Goal: Transaction & Acquisition: Purchase product/service

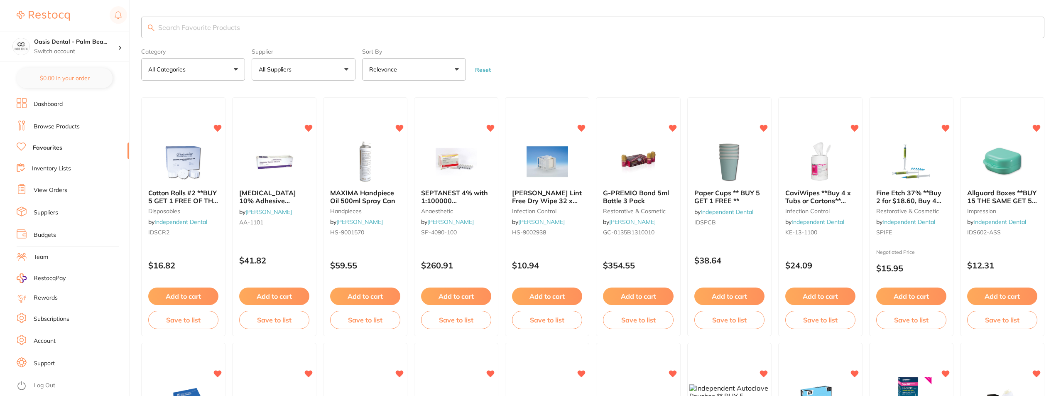
click at [278, 30] on input "search" at bounding box center [592, 28] width 903 height 22
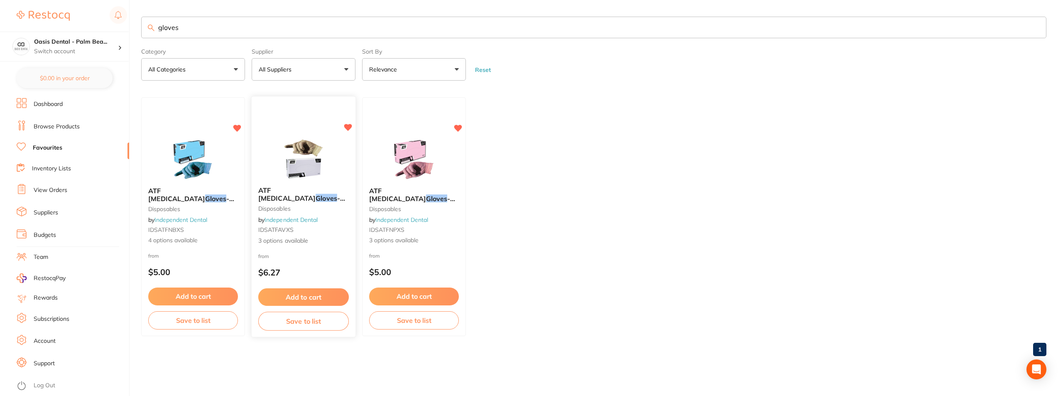
type input "gloves"
click at [311, 158] on img at bounding box center [303, 159] width 54 height 42
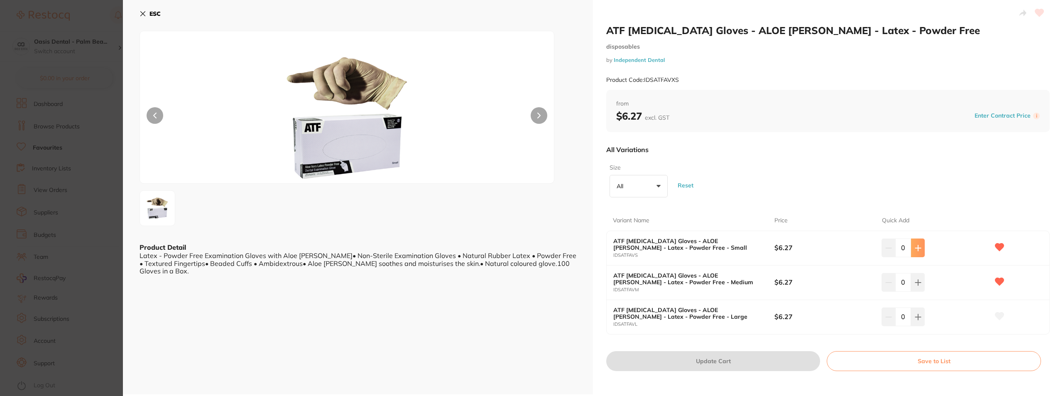
click at [915, 245] on icon at bounding box center [918, 248] width 7 height 7
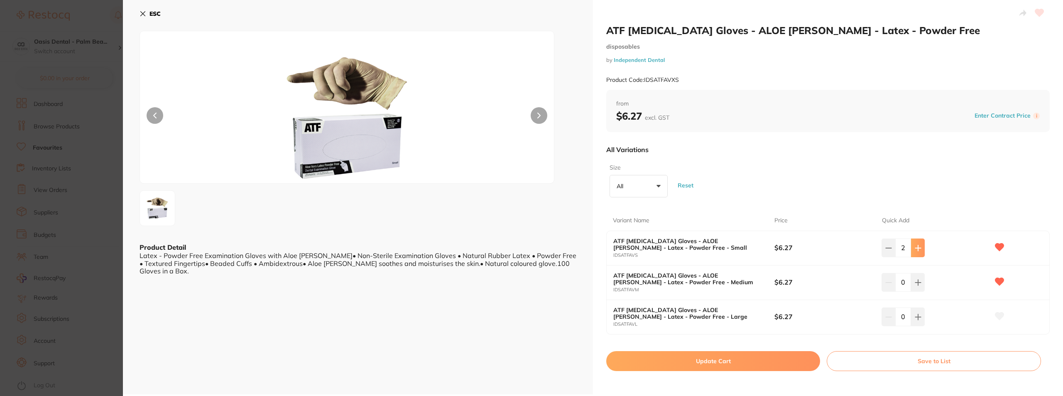
click at [915, 245] on icon at bounding box center [918, 248] width 7 height 7
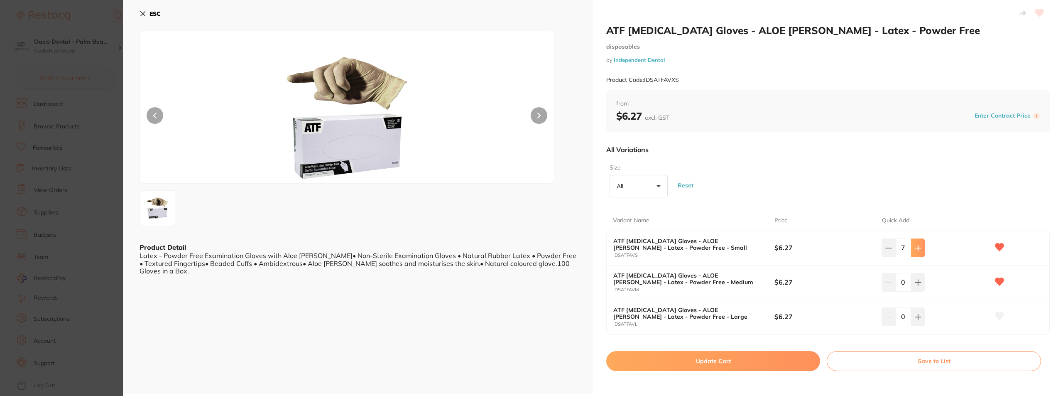
click at [915, 245] on icon at bounding box center [918, 248] width 7 height 7
type input "10"
click at [771, 358] on button "Update Cart" at bounding box center [713, 361] width 214 height 20
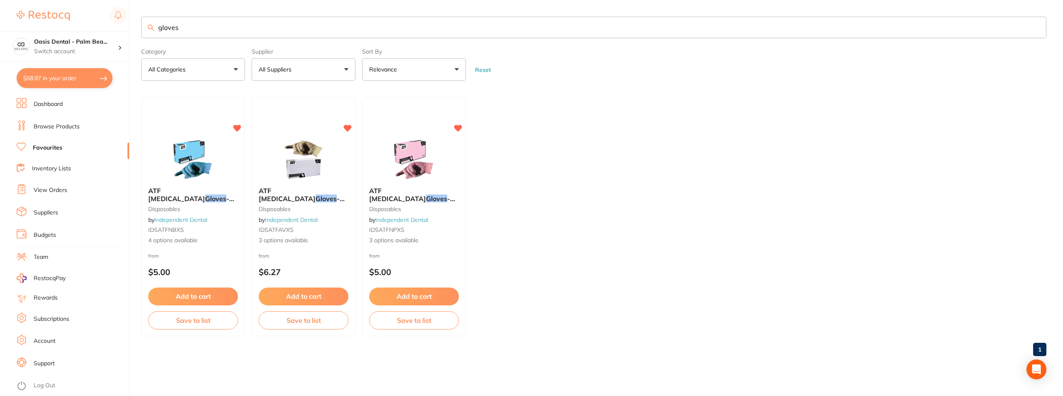
click at [47, 74] on button "$68.97 in your order" at bounding box center [65, 78] width 96 height 20
checkbox input "true"
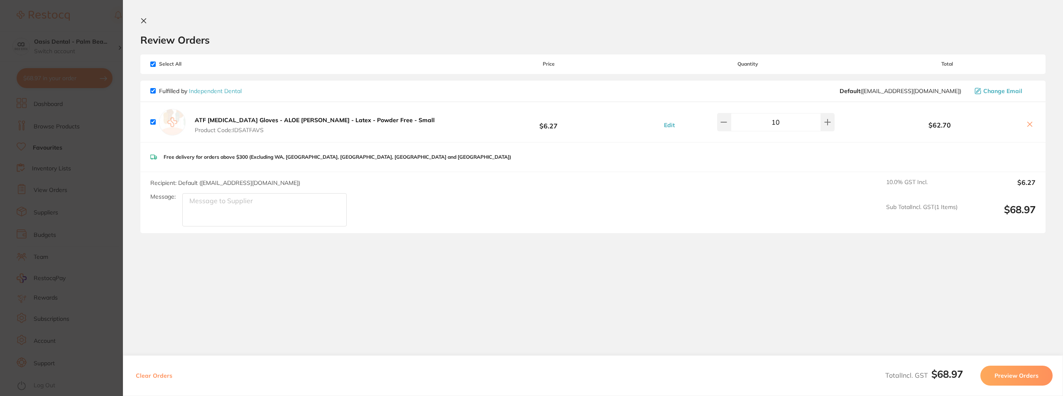
click at [1027, 375] on button "Preview Orders" at bounding box center [1016, 375] width 72 height 20
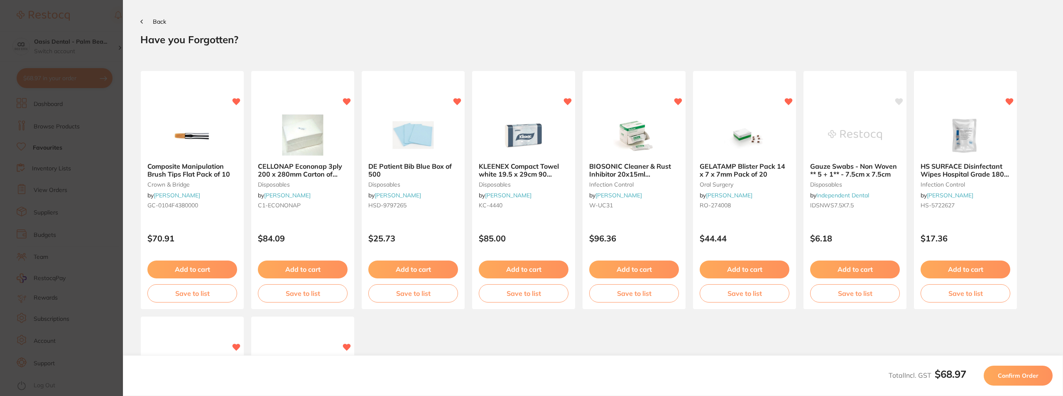
click at [1027, 375] on span "Confirm Order" at bounding box center [1018, 375] width 41 height 7
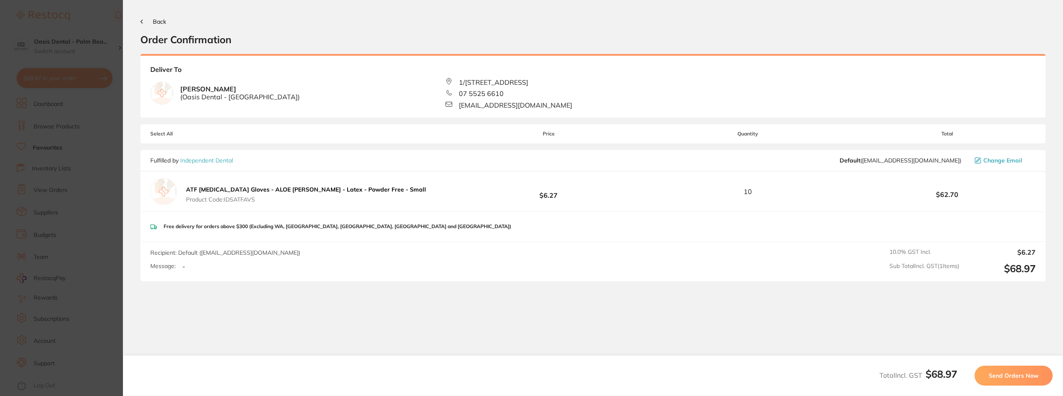
click at [1027, 375] on span "Send Orders Now" at bounding box center [1014, 375] width 50 height 7
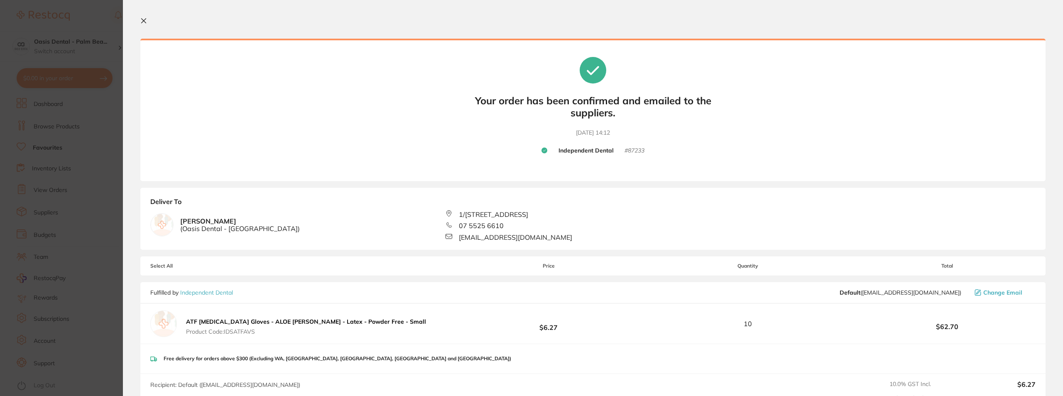
click at [148, 22] on button at bounding box center [145, 21] width 10 height 8
